Goal: Information Seeking & Learning: Learn about a topic

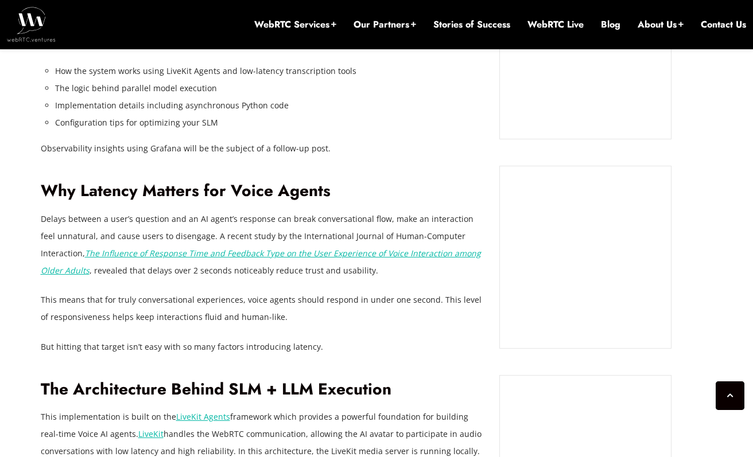
scroll to position [1023, 0]
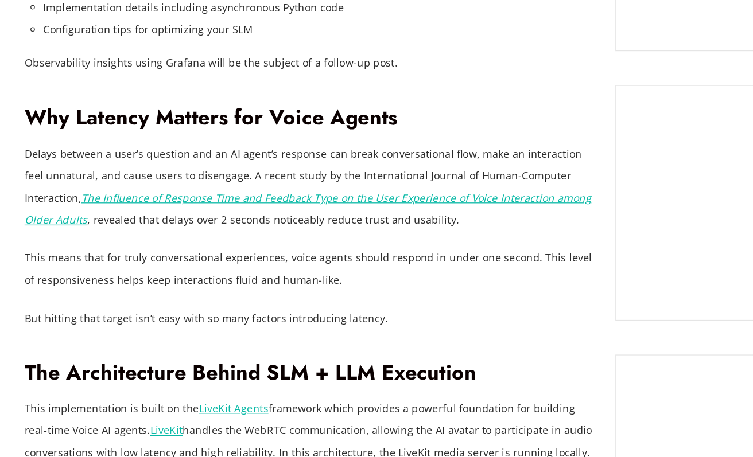
click at [217, 232] on p "Delays between a user’s question and an AI agent’s response can break conversat…" at bounding box center [262, 210] width 442 height 69
click at [260, 233] on p "Delays between a user’s question and an AI agent’s response can break conversat…" at bounding box center [262, 210] width 442 height 69
click at [276, 235] on p "Delays between a user’s question and an AI agent’s response can break conversat…" at bounding box center [262, 210] width 442 height 69
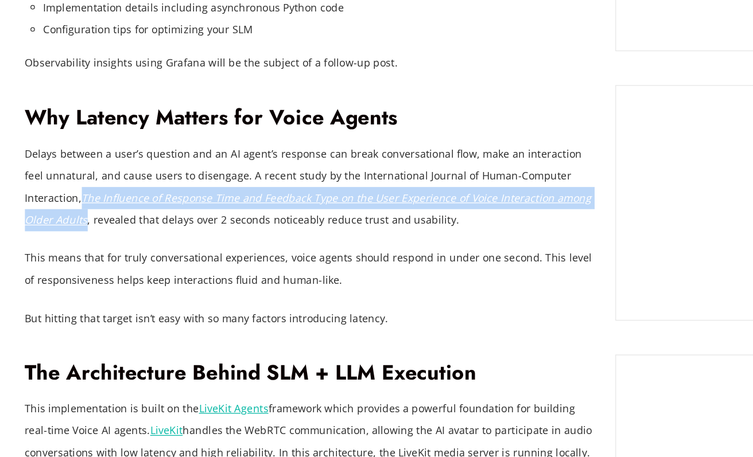
click at [268, 241] on p "Delays between a user’s question and an AI agent’s response can break conversat…" at bounding box center [262, 210] width 442 height 69
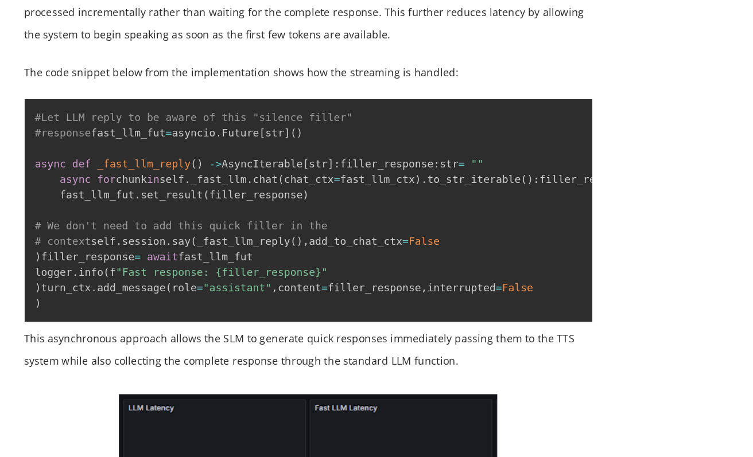
scroll to position [1909, 0]
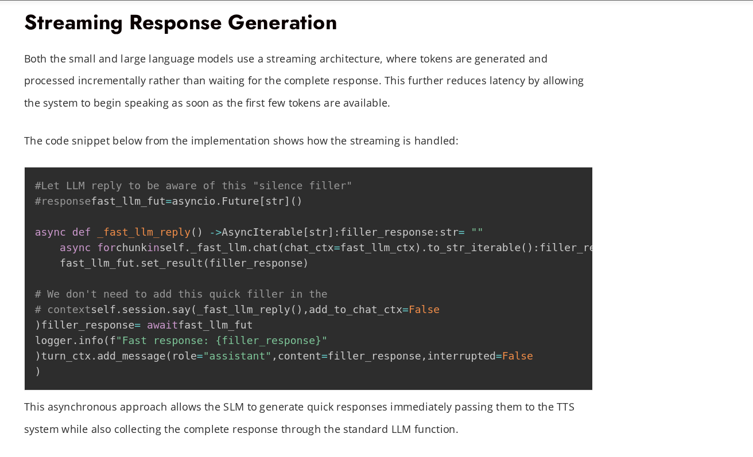
click at [340, 97] on p "Both the small and large language models use a streaming architecture, where to…" at bounding box center [262, 112] width 442 height 52
click at [316, 132] on p "Both the small and large language models use a streaming architecture, where to…" at bounding box center [262, 112] width 442 height 52
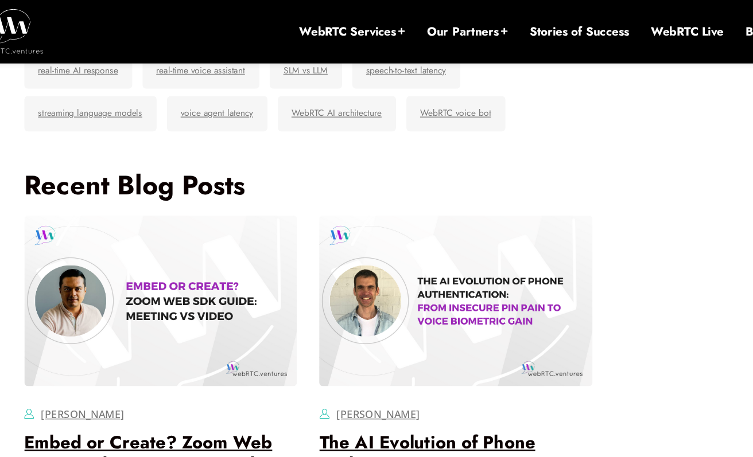
scroll to position [4547, 0]
